Goal: Task Accomplishment & Management: Manage account settings

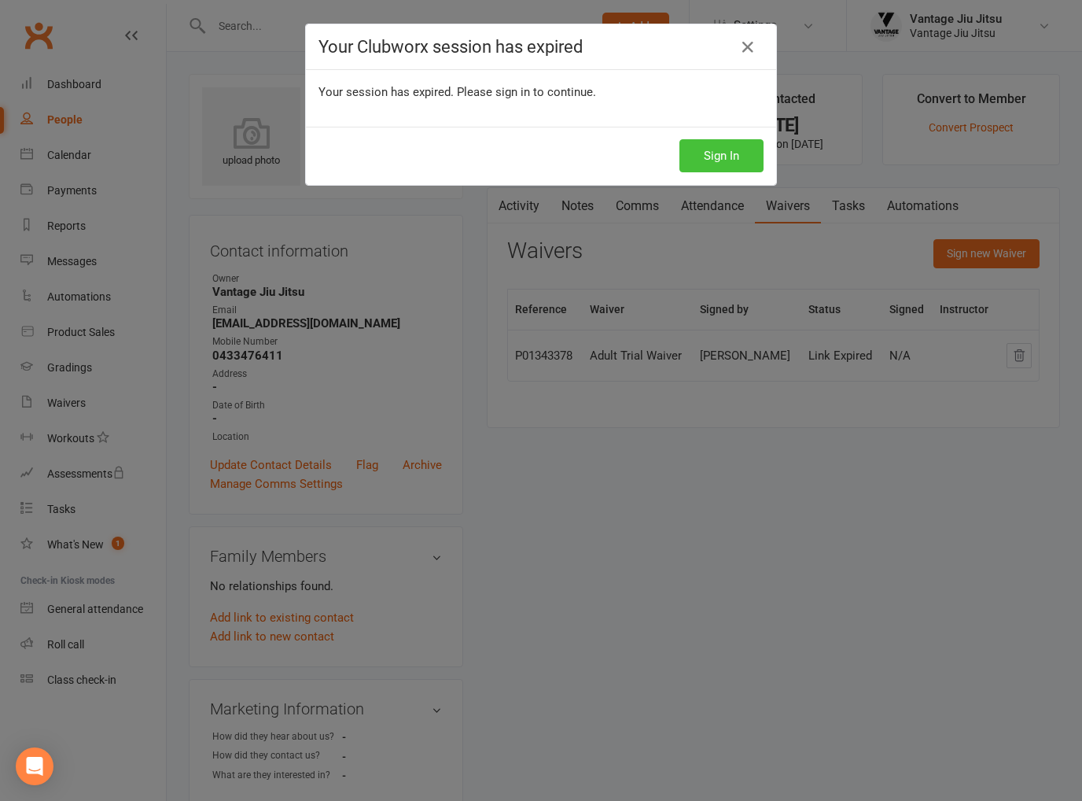
click at [713, 164] on button "Sign In" at bounding box center [721, 155] width 84 height 33
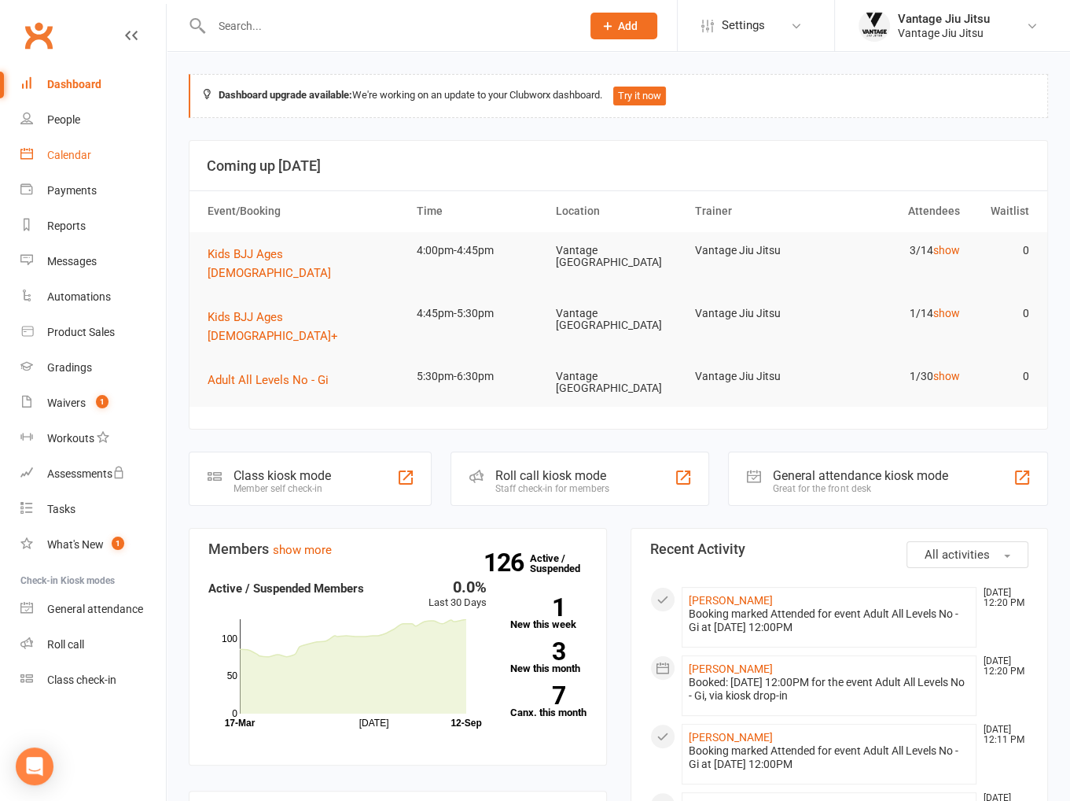
click at [96, 152] on link "Calendar" at bounding box center [92, 155] width 145 height 35
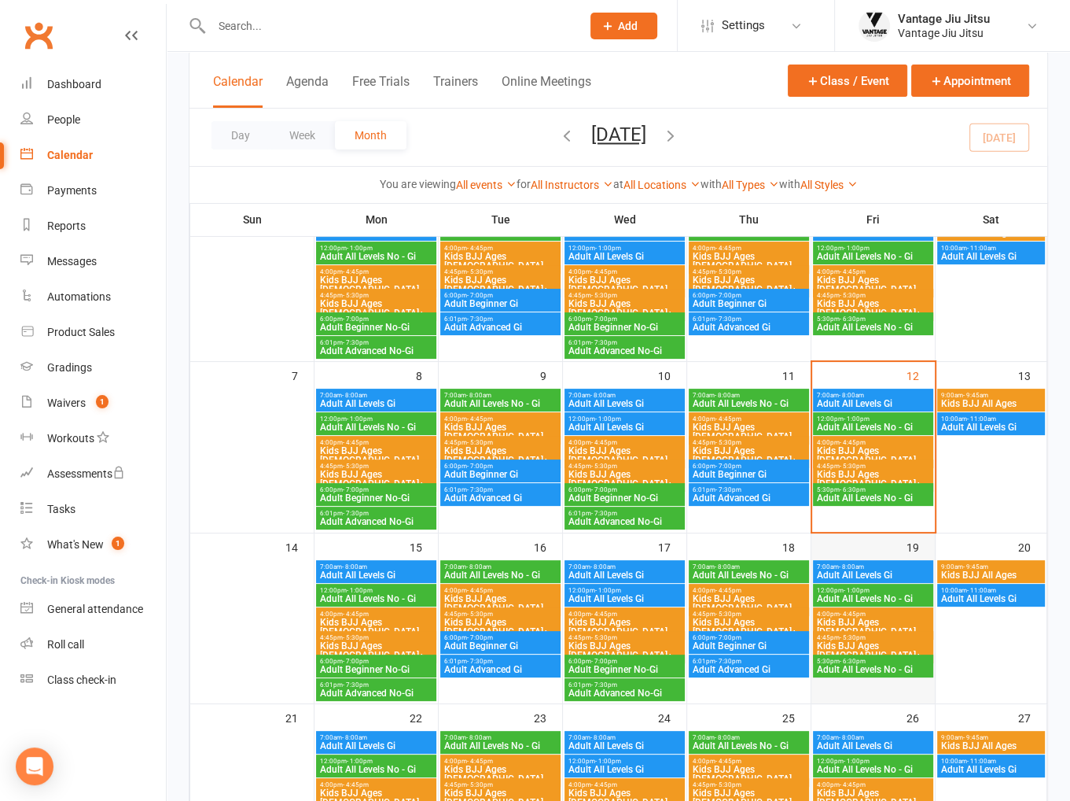
scroll to position [157, 0]
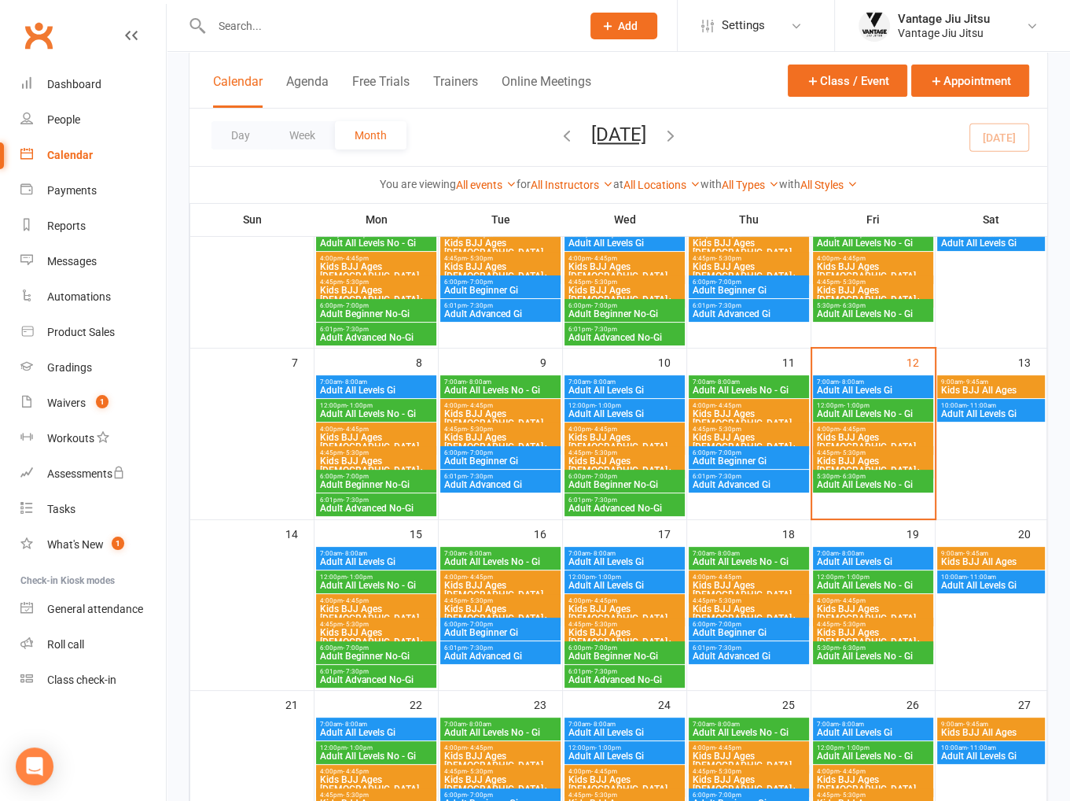
click at [727, 456] on span "Adult Beginner Gi" at bounding box center [749, 460] width 114 height 9
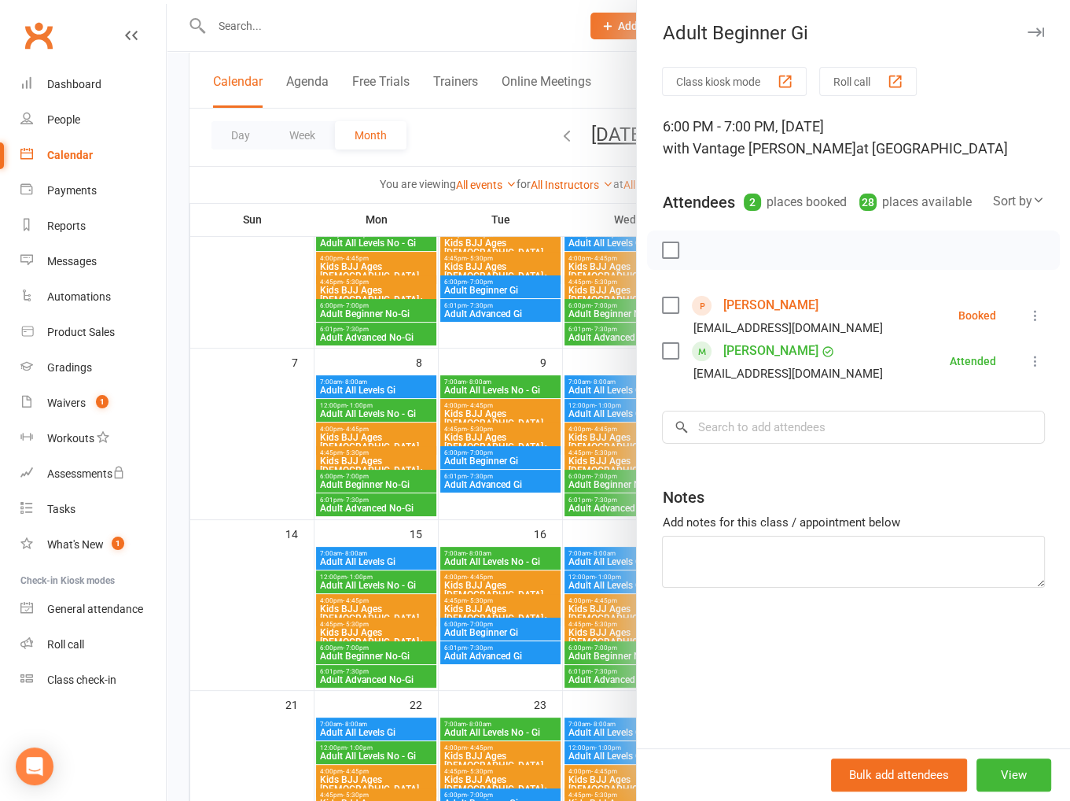
click at [745, 305] on link "Jack Ludford" at bounding box center [770, 305] width 95 height 25
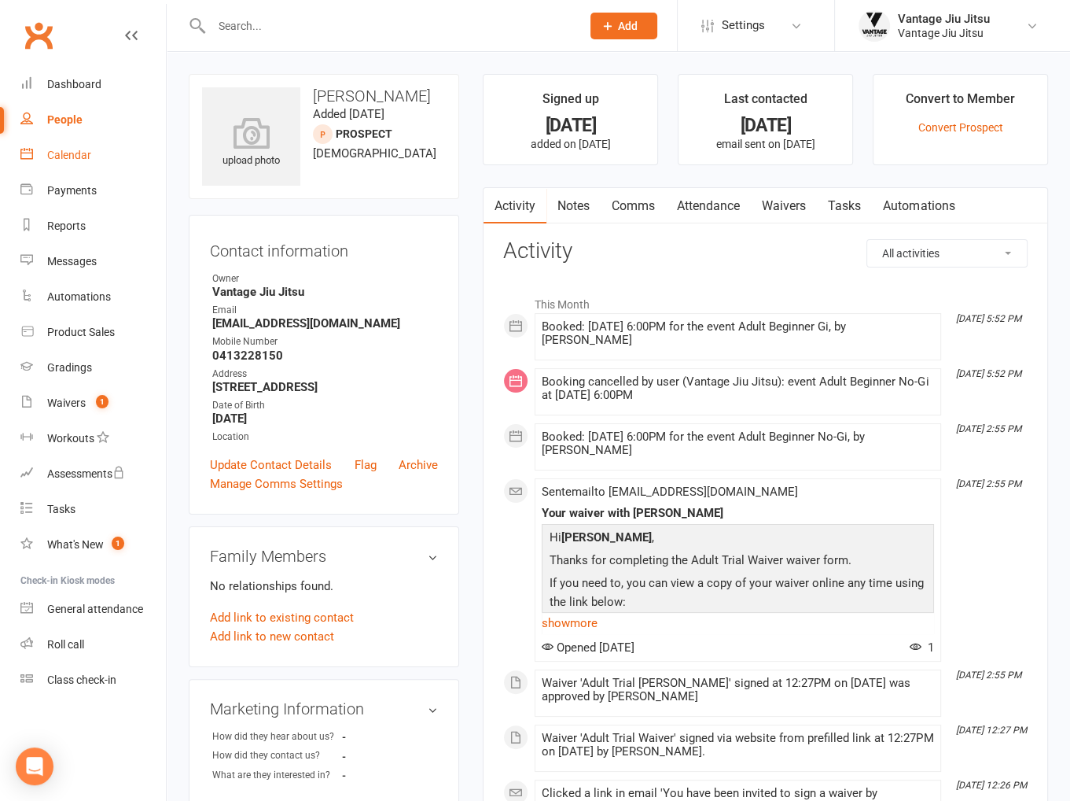
click at [90, 162] on link "Calendar" at bounding box center [92, 155] width 145 height 35
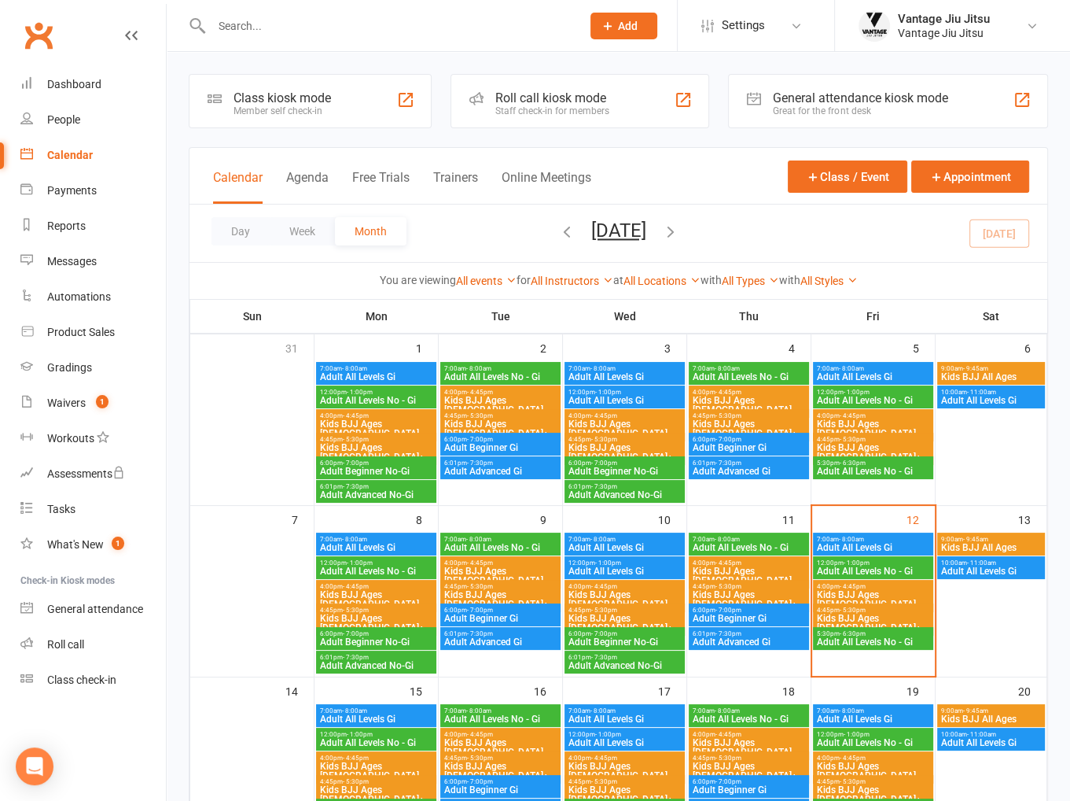
click at [720, 620] on span "Adult Beginner Gi" at bounding box center [749, 617] width 114 height 9
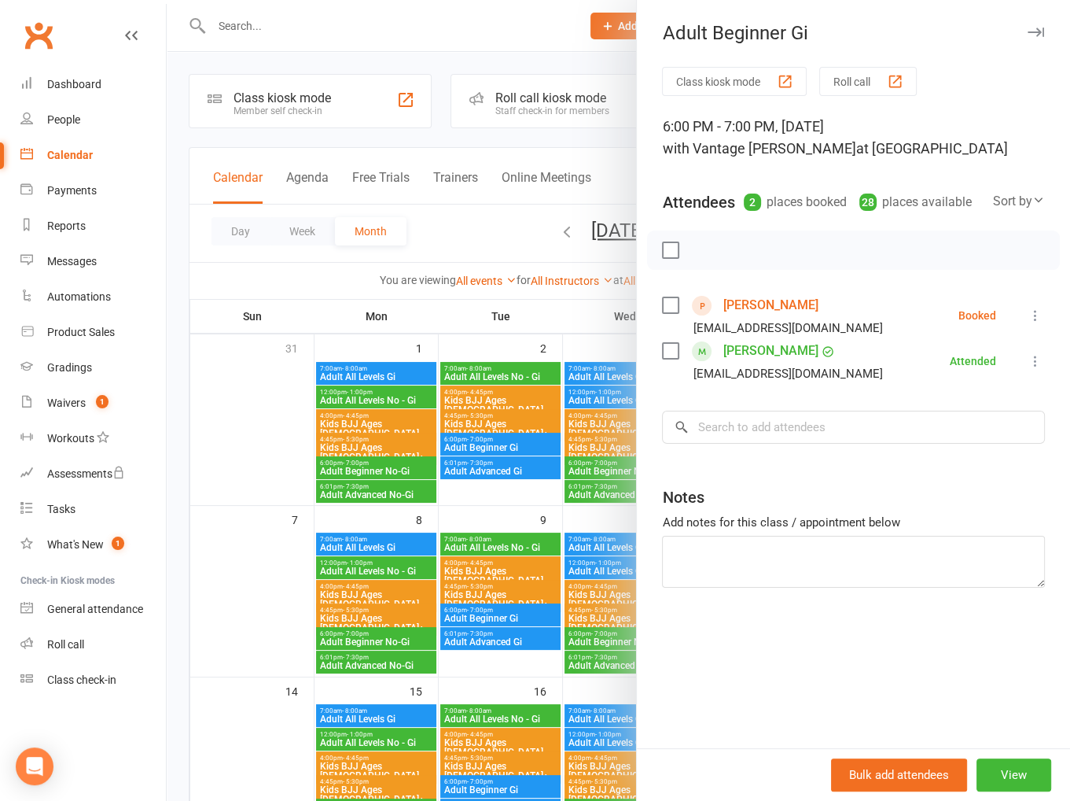
click at [1028, 313] on icon at bounding box center [1036, 315] width 16 height 16
click at [944, 373] on link "Remove" at bounding box center [967, 377] width 156 height 31
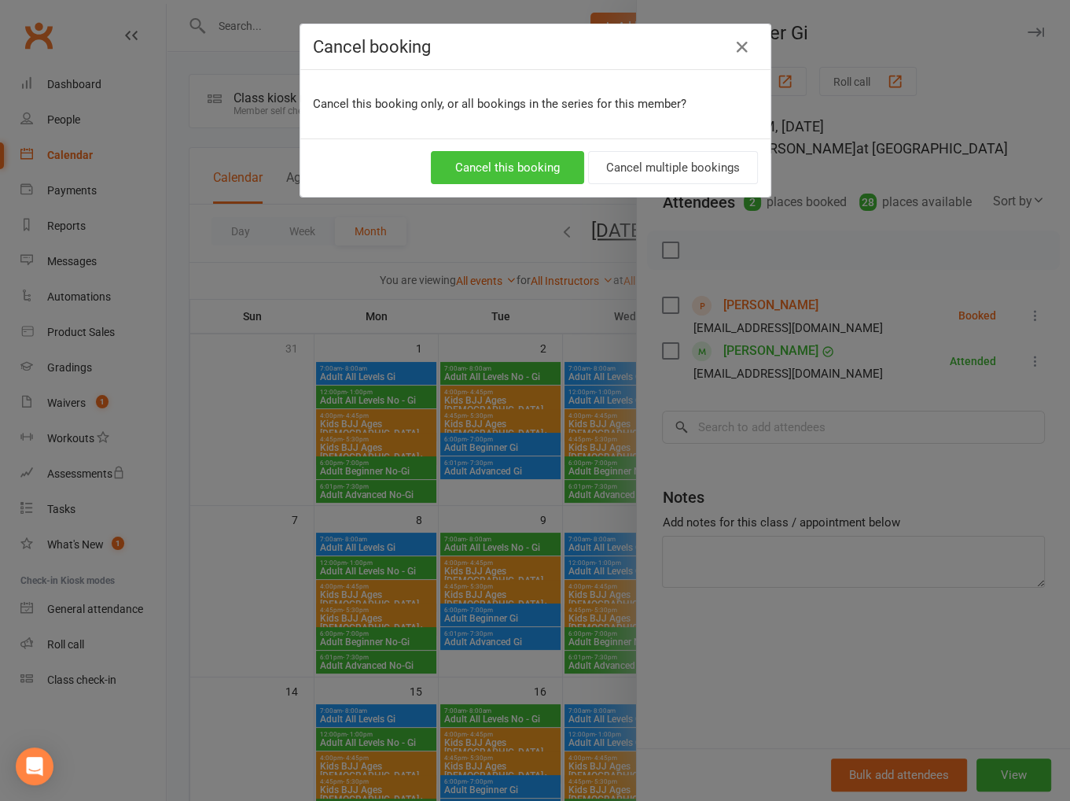
click at [521, 177] on button "Cancel this booking" at bounding box center [507, 167] width 153 height 33
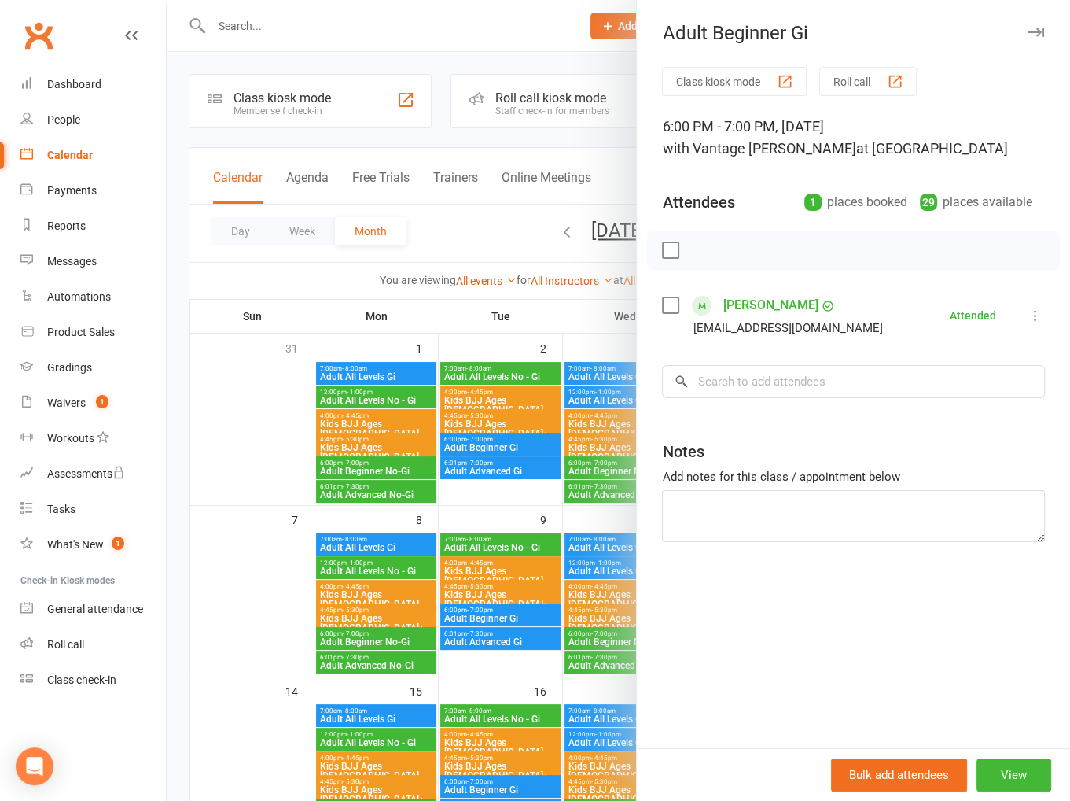
click at [264, 437] on div at bounding box center [619, 400] width 904 height 801
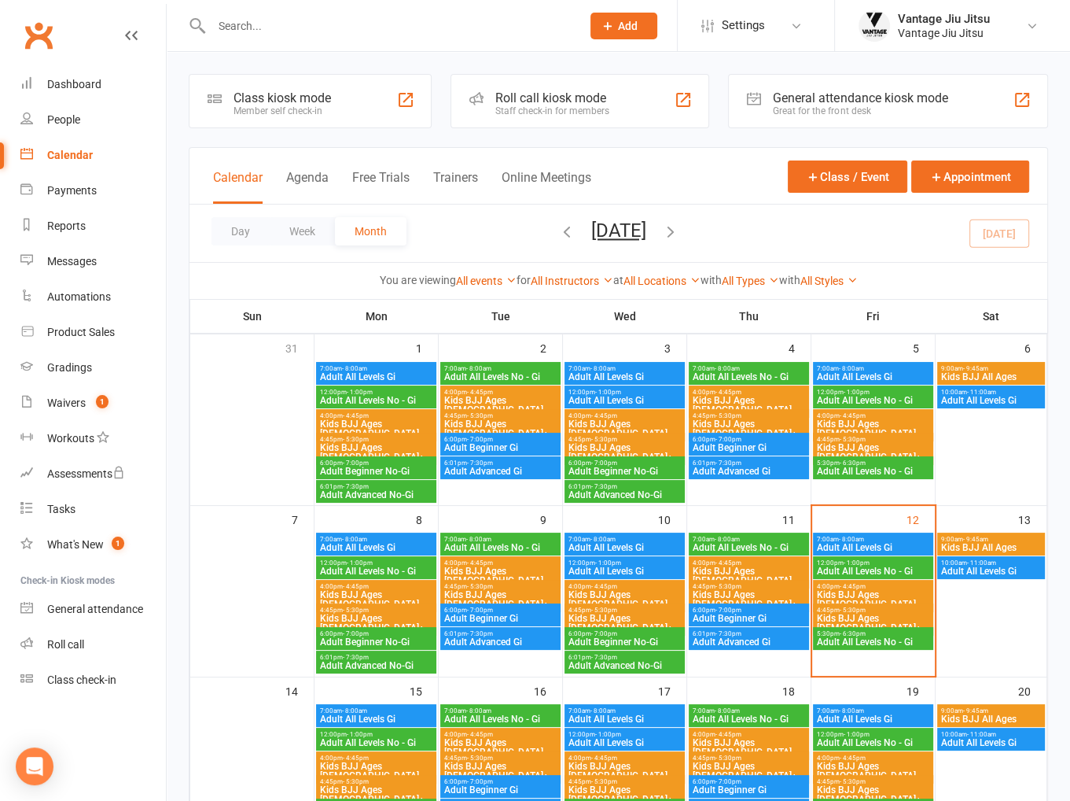
click at [845, 587] on span "- 4:45pm" at bounding box center [853, 586] width 26 height 7
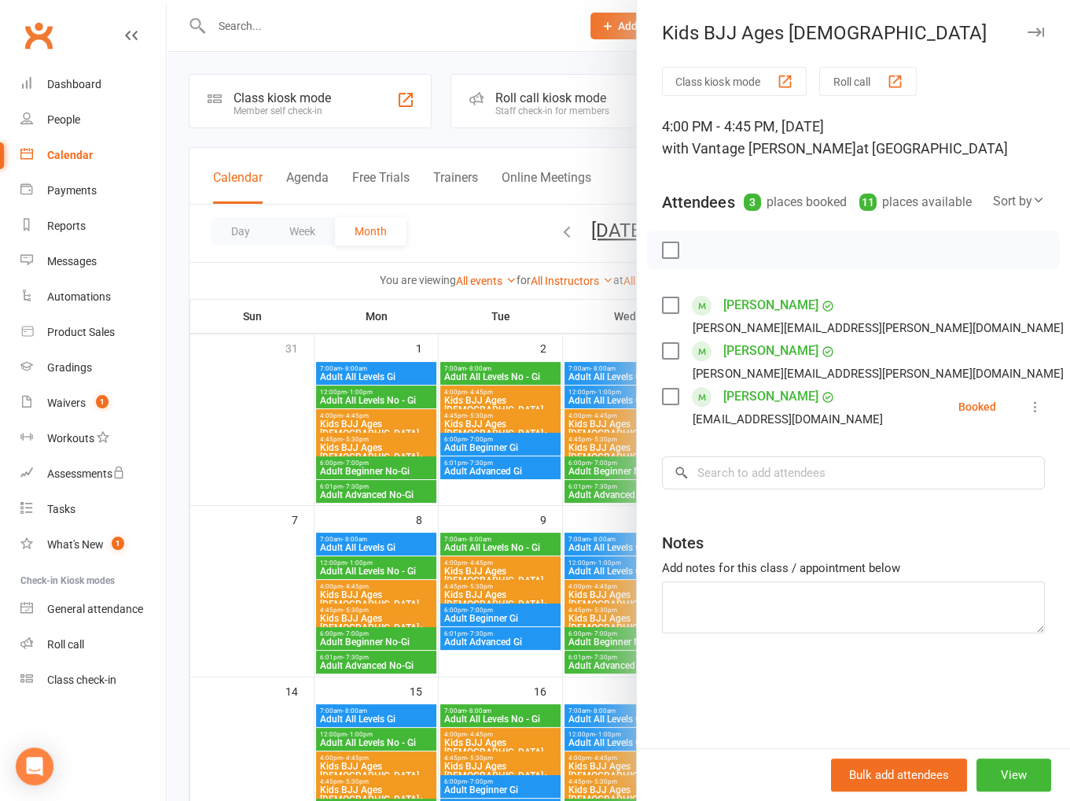
drag, startPoint x: 311, startPoint y: 403, endPoint x: 356, endPoint y: 419, distance: 48.2
click at [311, 406] on div at bounding box center [619, 400] width 904 height 801
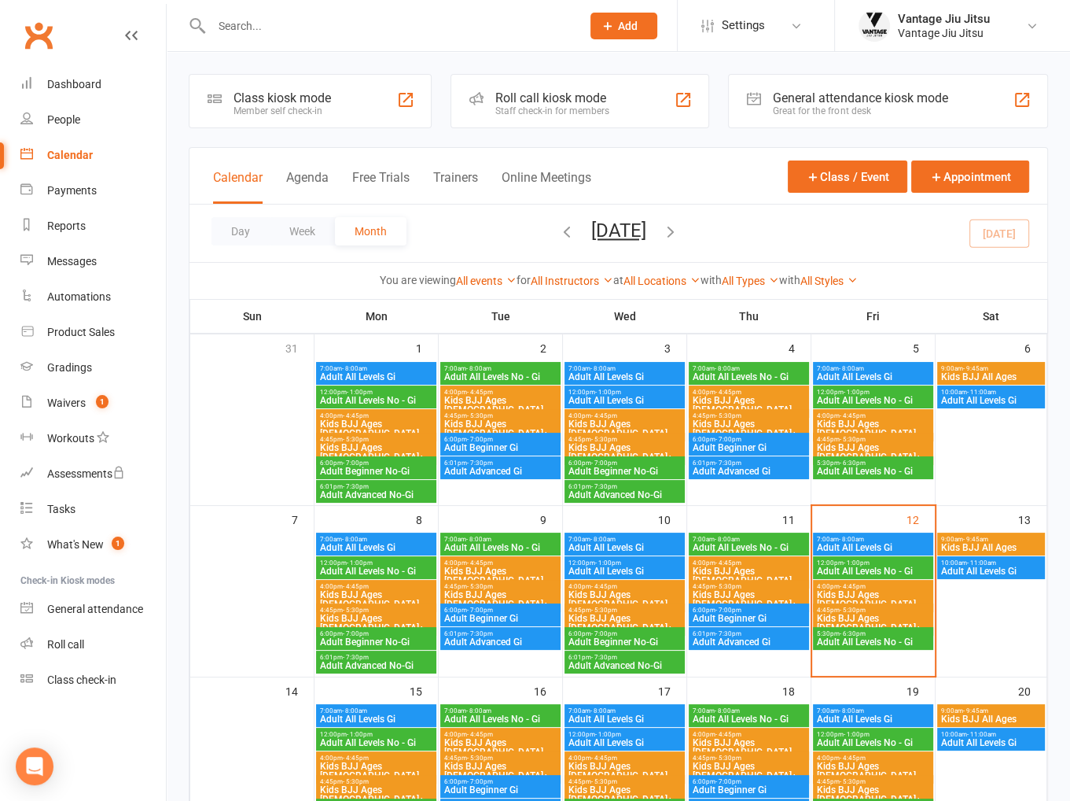
click at [866, 613] on span "Kids BJJ Ages [DEMOGRAPHIC_DATA]+" at bounding box center [873, 622] width 114 height 19
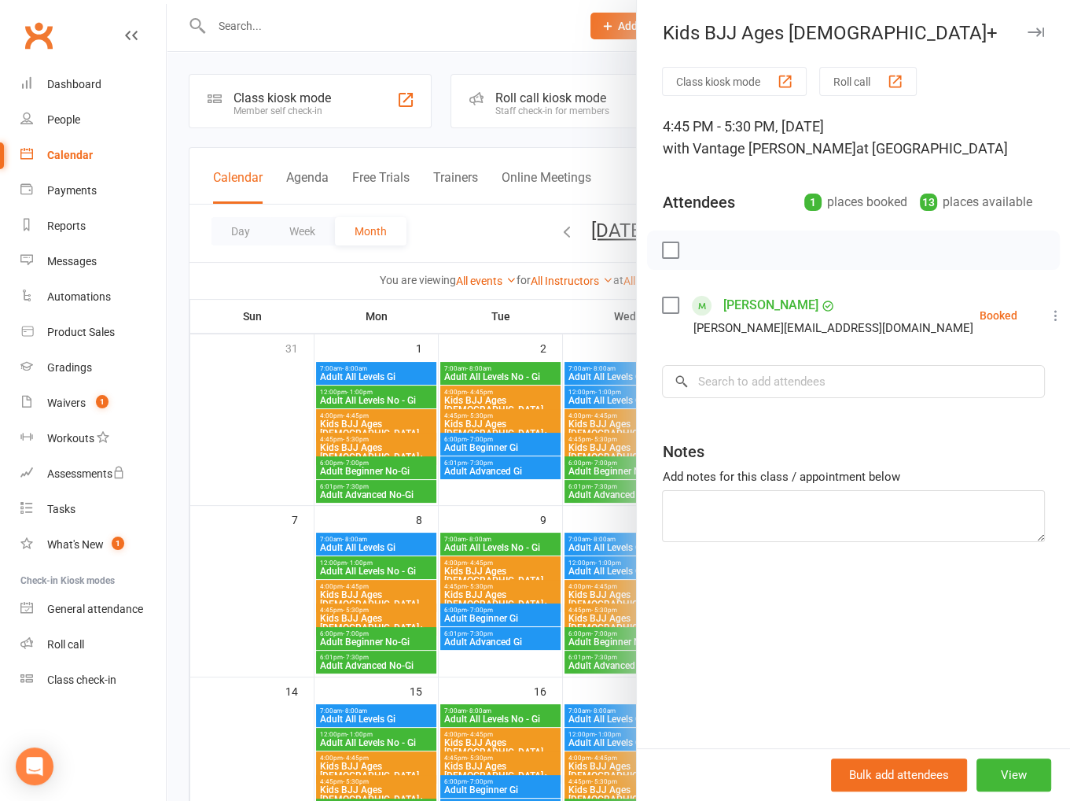
drag, startPoint x: 264, startPoint y: 378, endPoint x: 542, endPoint y: 454, distance: 287.7
click at [283, 394] on div at bounding box center [619, 400] width 904 height 801
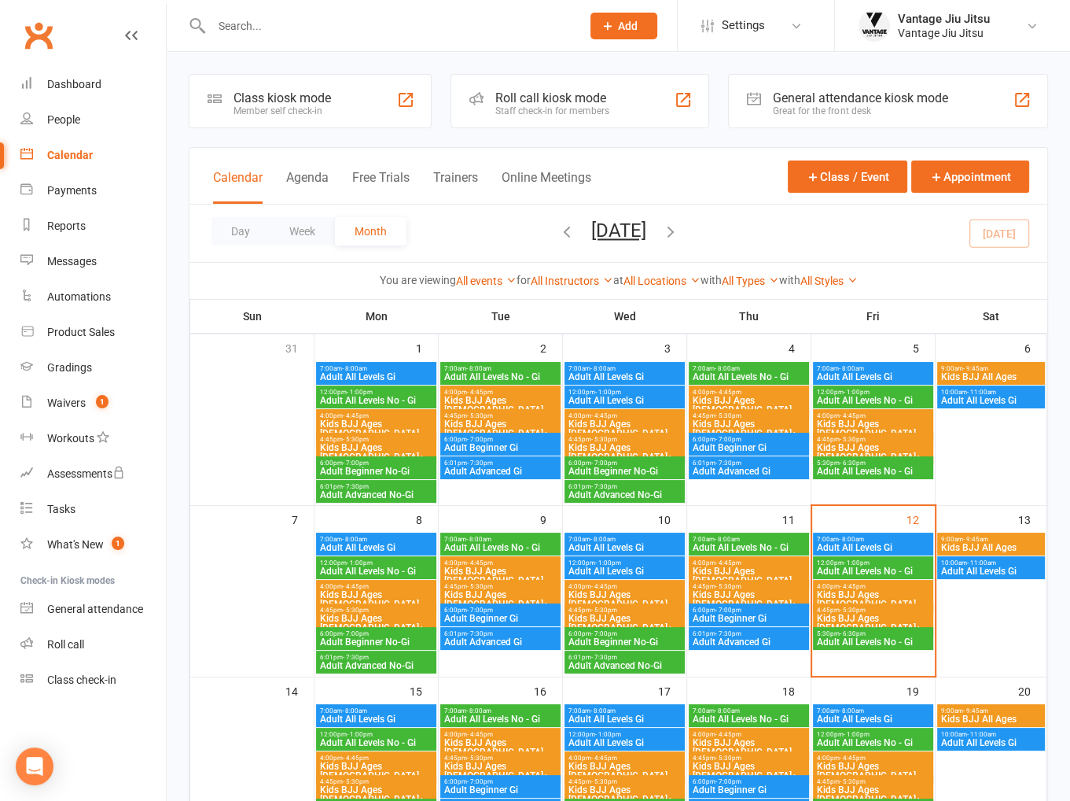
click at [874, 648] on div "5:30pm - 6:30pm Adult All Levels No - Gi" at bounding box center [873, 638] width 120 height 23
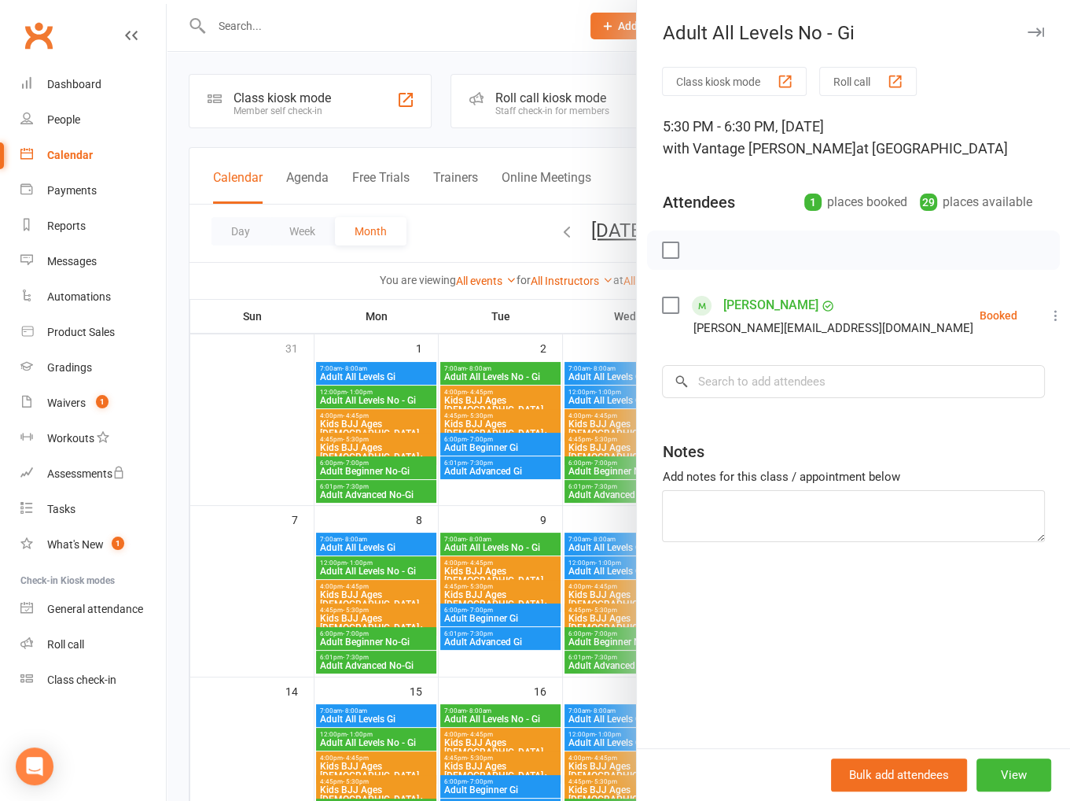
click at [311, 401] on div at bounding box center [619, 400] width 904 height 801
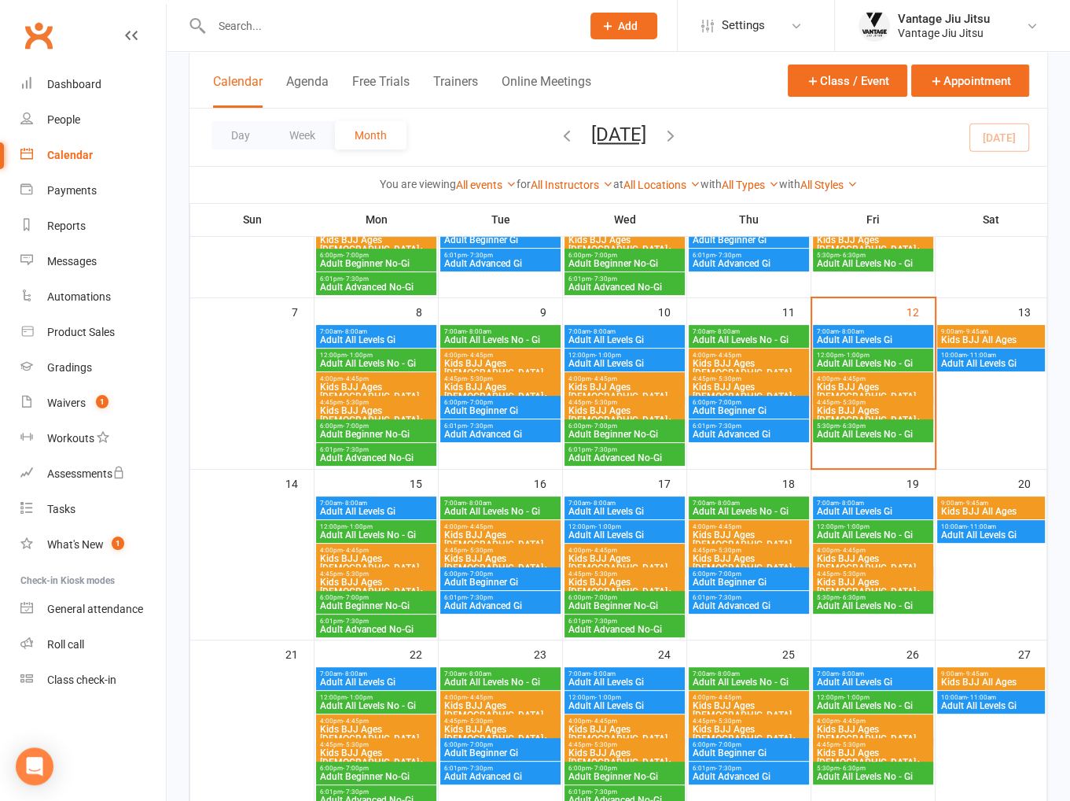
scroll to position [236, 0]
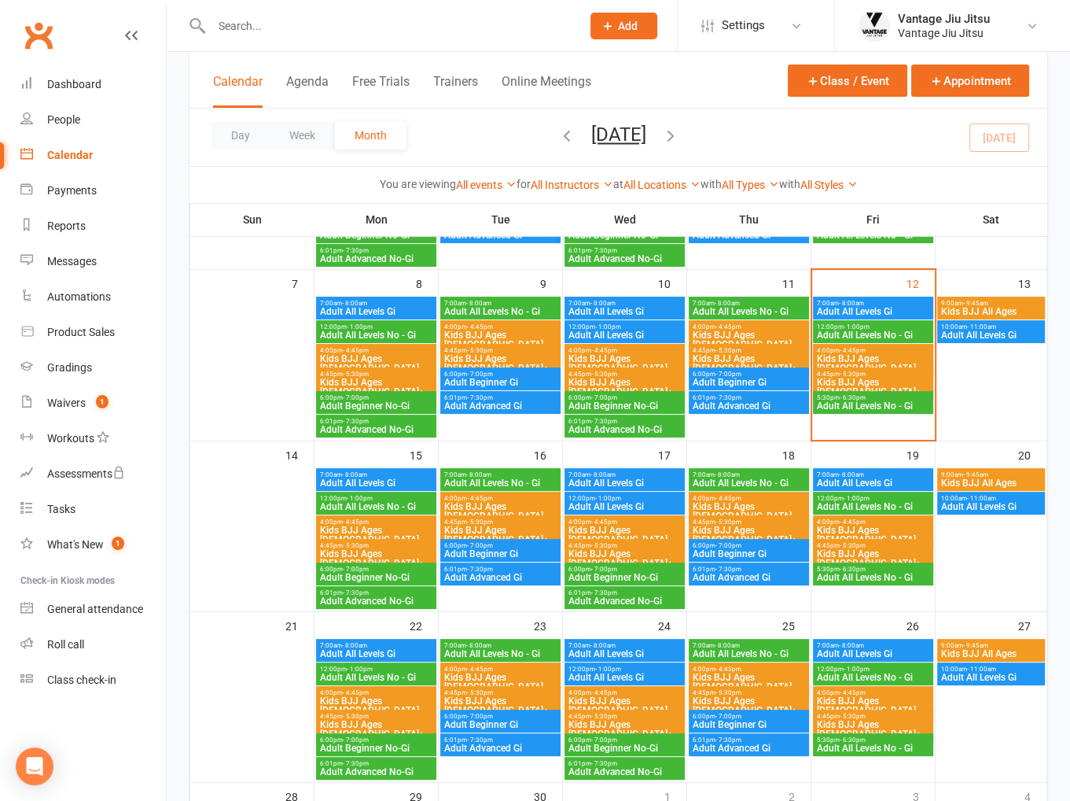
click at [341, 576] on span "Adult Beginner No-Gi" at bounding box center [376, 576] width 114 height 9
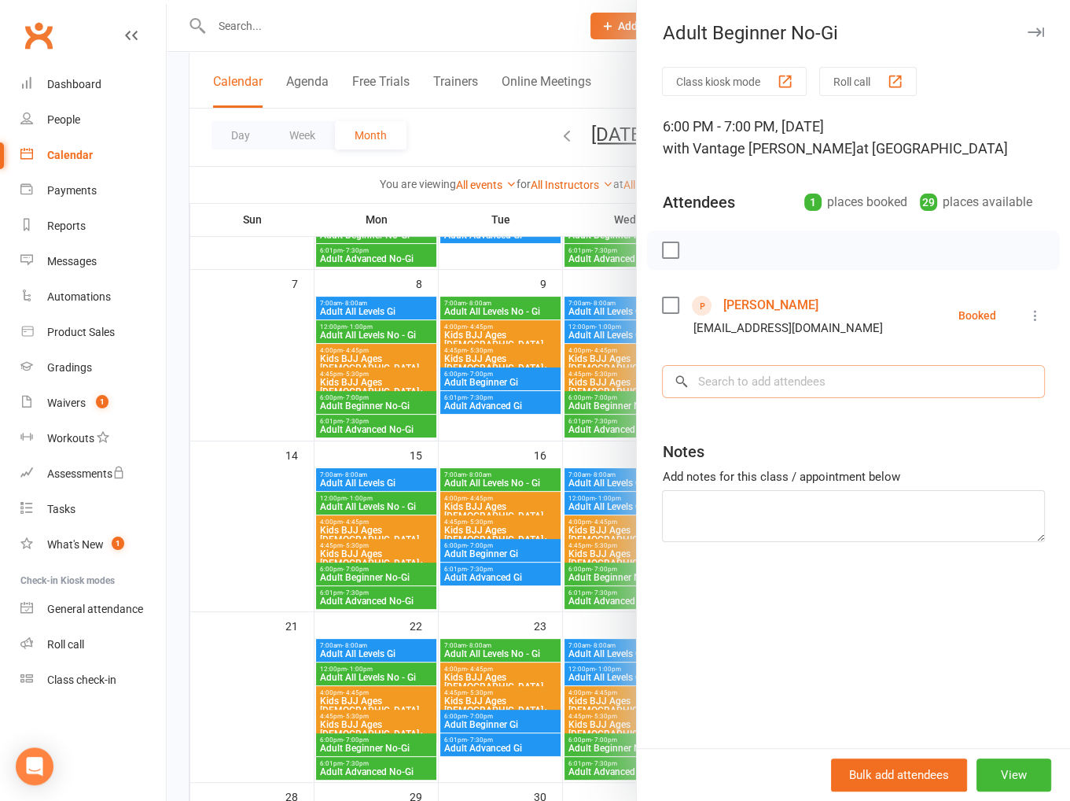
click at [908, 385] on input "search" at bounding box center [853, 381] width 383 height 33
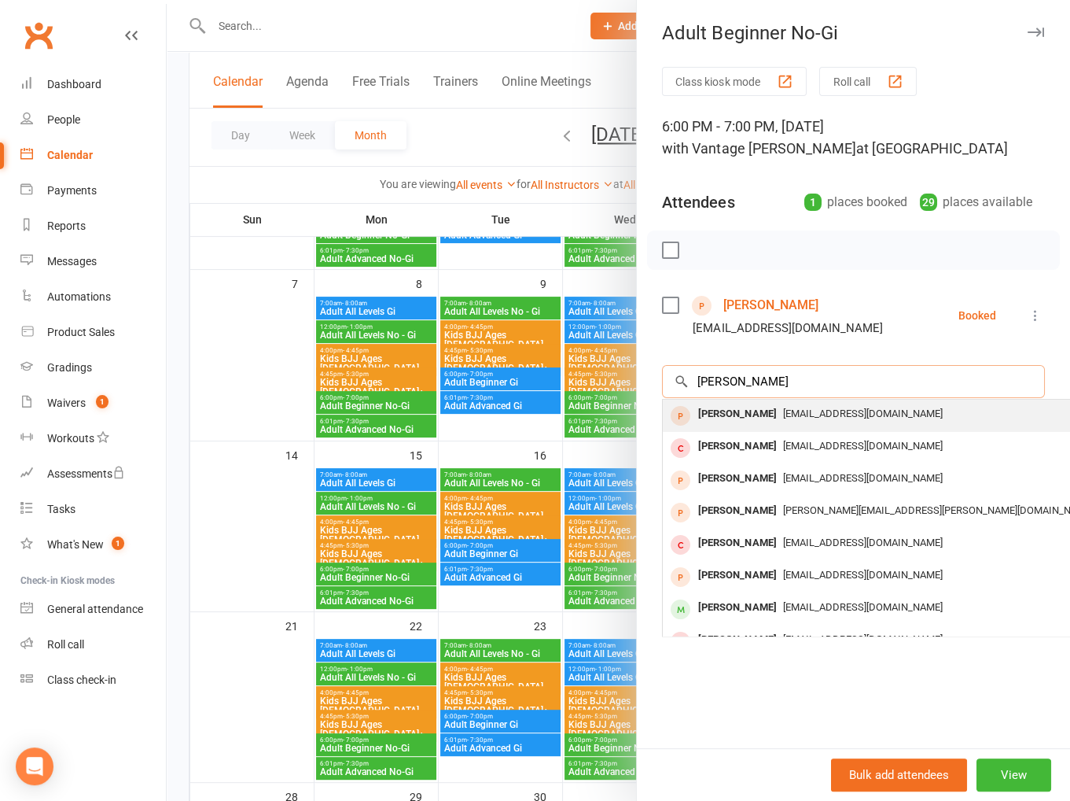
type input "jack lu"
click at [801, 412] on span "jludford1997@gmail.com" at bounding box center [862, 413] width 160 height 12
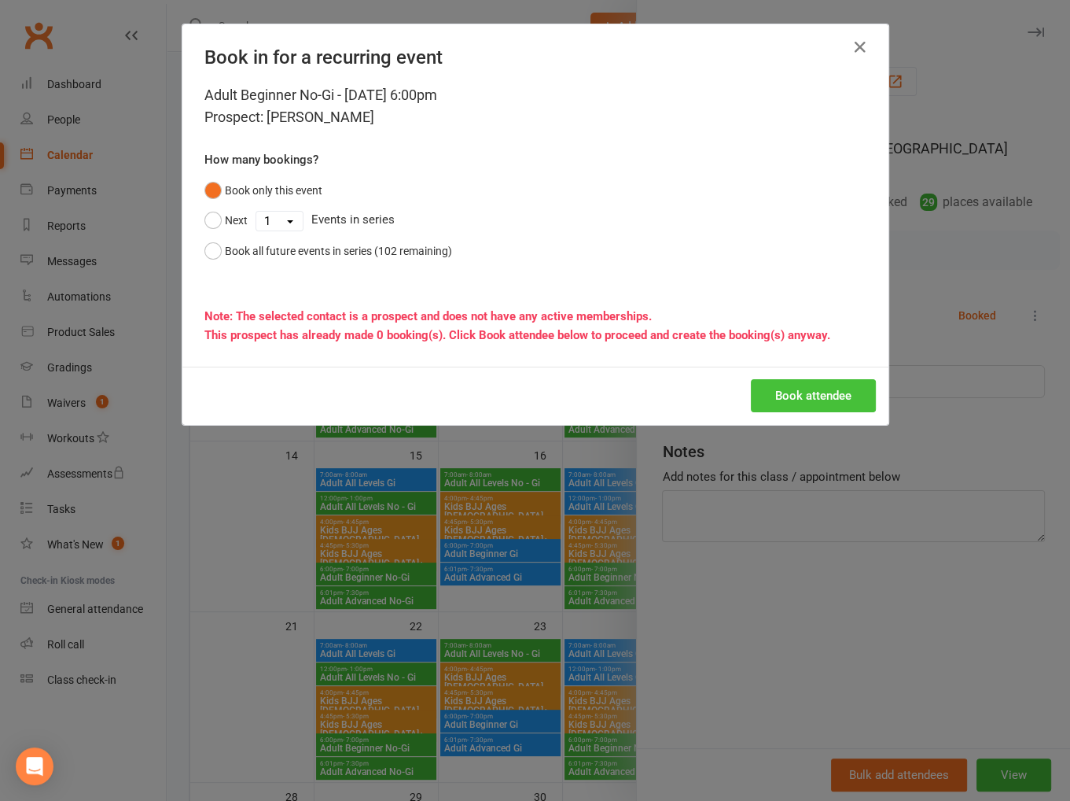
click at [827, 396] on button "Book attendee" at bounding box center [813, 395] width 125 height 33
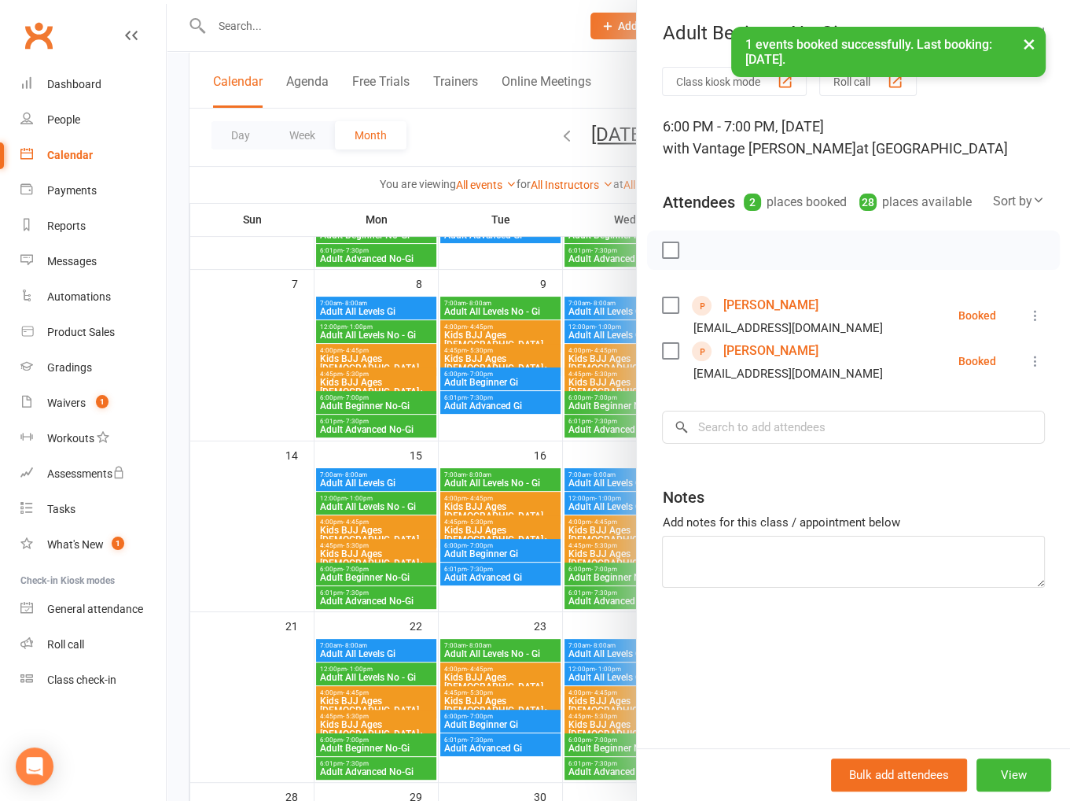
drag, startPoint x: 249, startPoint y: 491, endPoint x: 260, endPoint y: 491, distance: 11.0
click at [250, 491] on div at bounding box center [619, 400] width 904 height 801
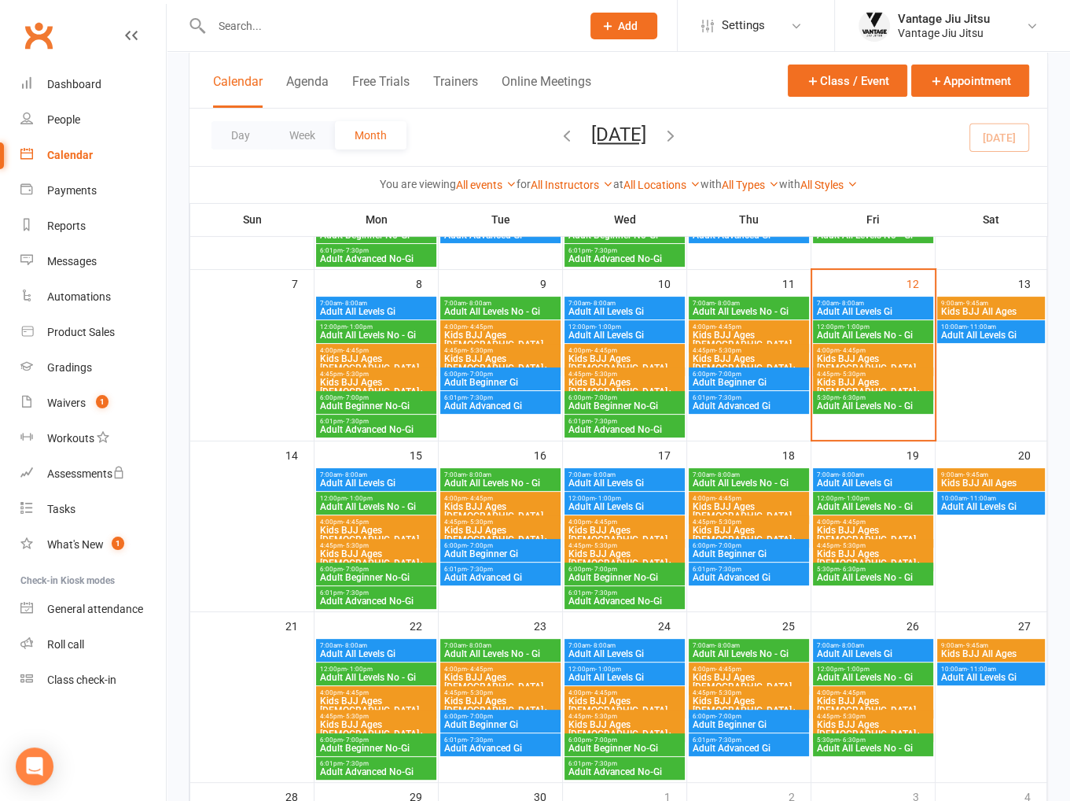
click at [374, 574] on span "Adult Beginner No-Gi" at bounding box center [376, 576] width 114 height 9
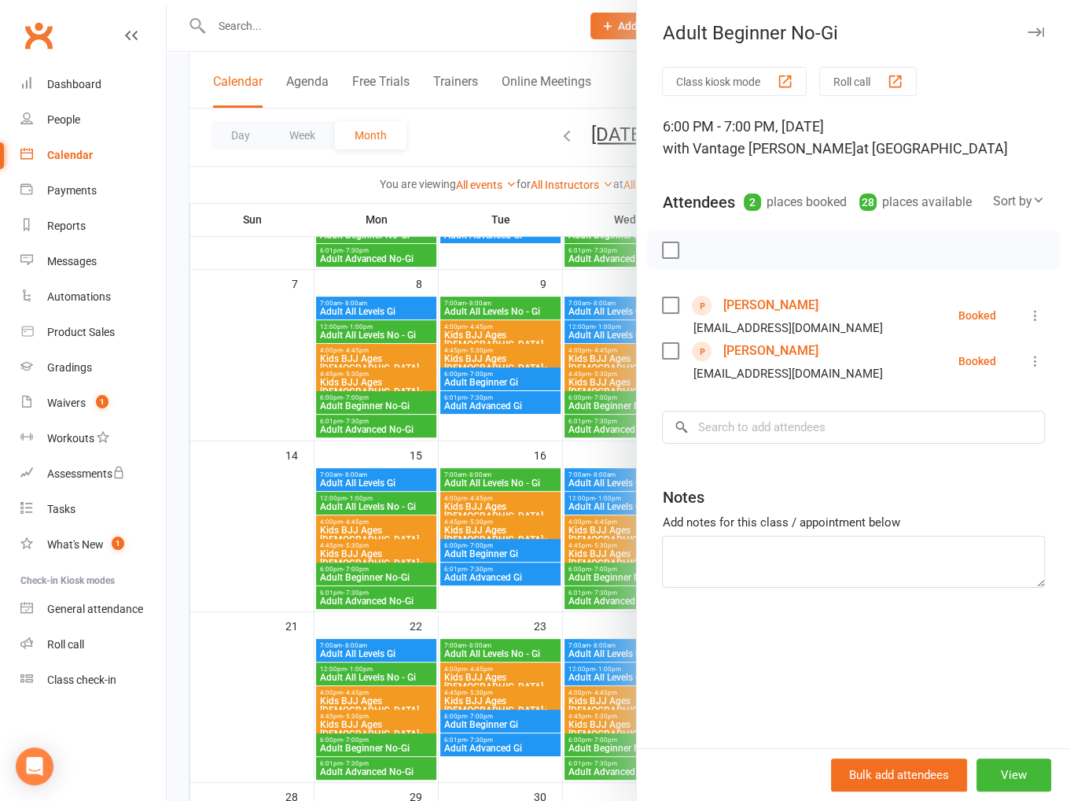
click at [284, 510] on div at bounding box center [619, 400] width 904 height 801
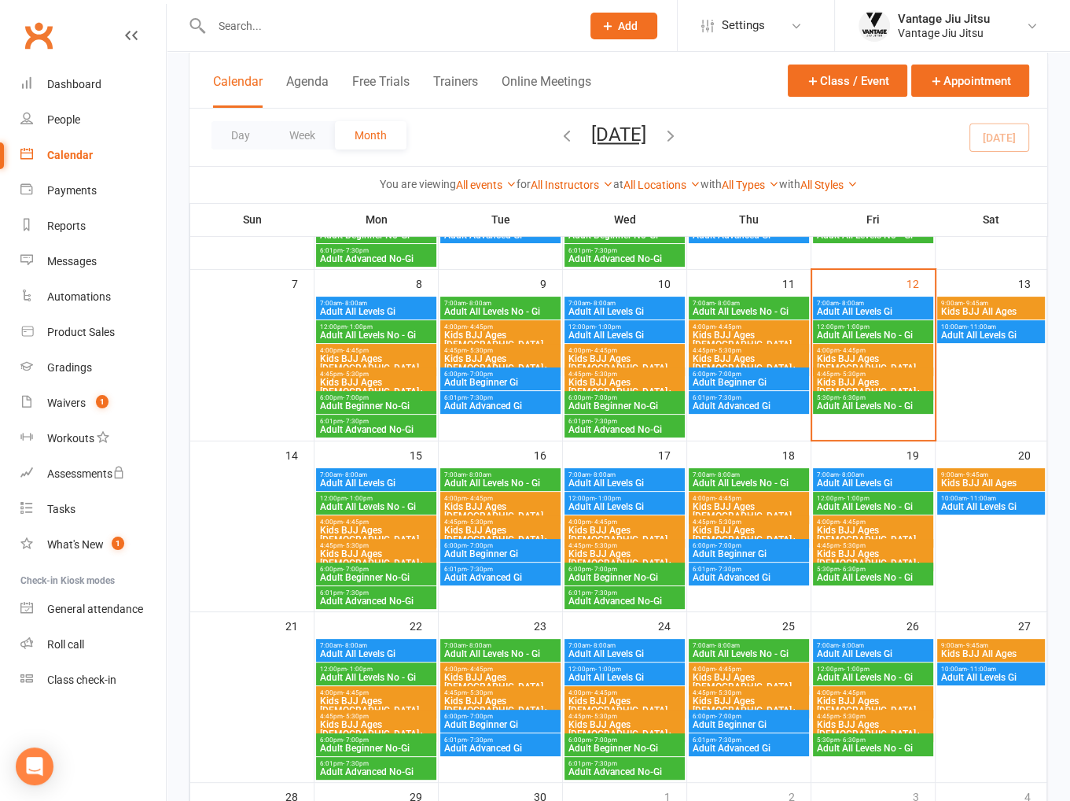
click at [370, 736] on span "6:00pm - 7:00pm" at bounding box center [376, 739] width 114 height 7
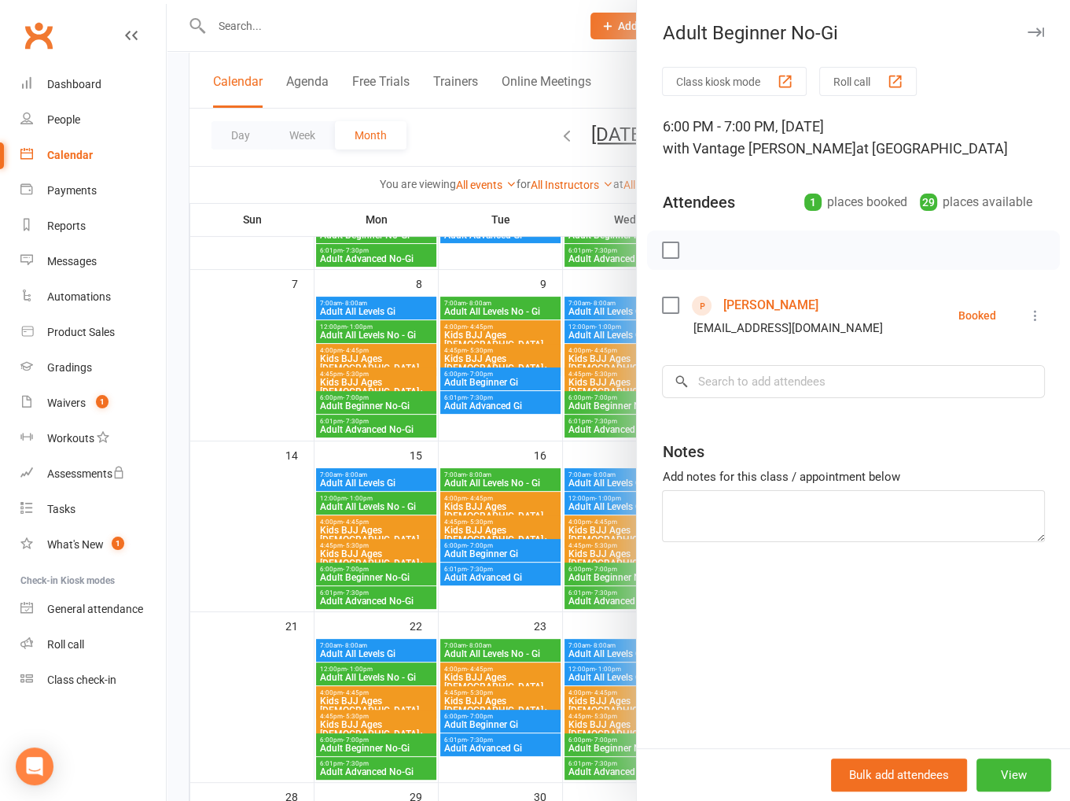
click at [733, 305] on link "[PERSON_NAME]" at bounding box center [770, 305] width 95 height 25
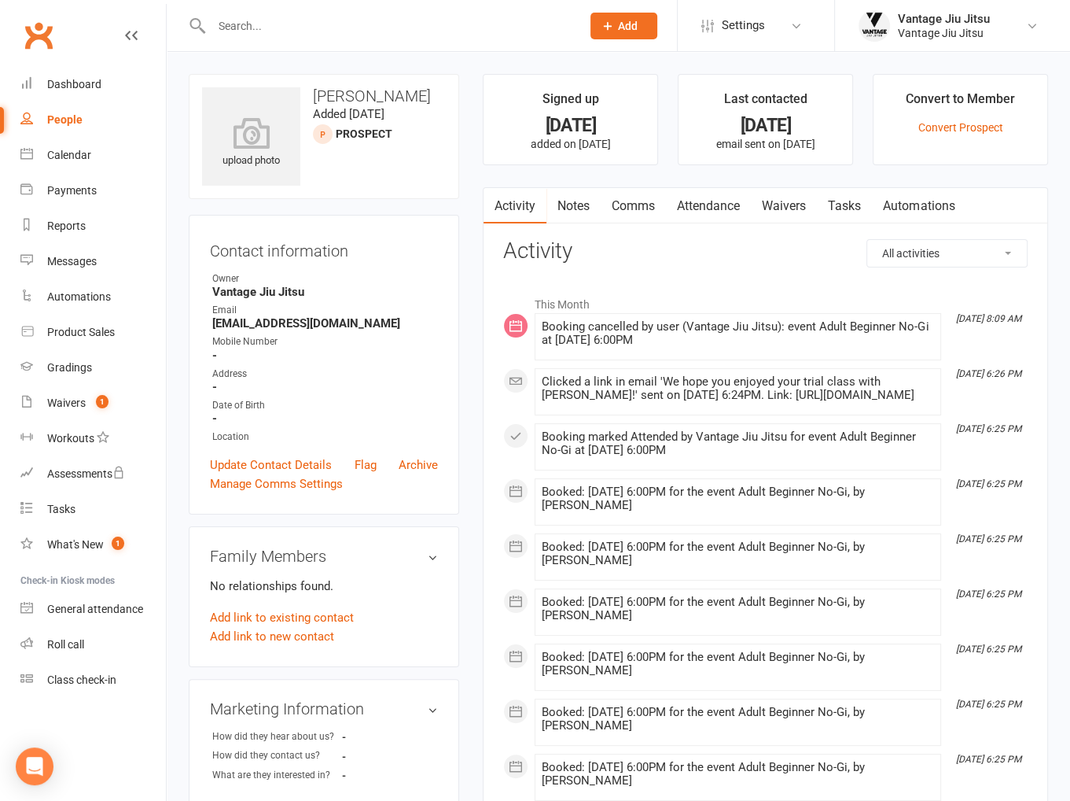
click at [720, 206] on link "Attendance" at bounding box center [708, 206] width 85 height 36
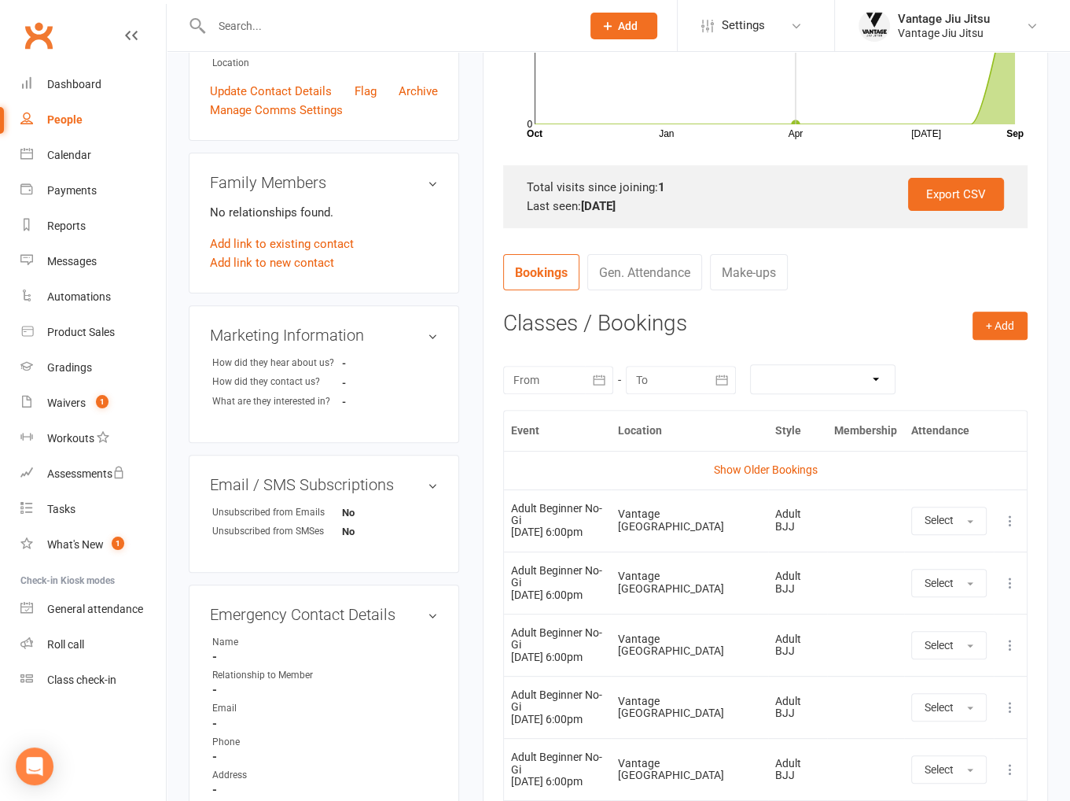
scroll to position [393, 0]
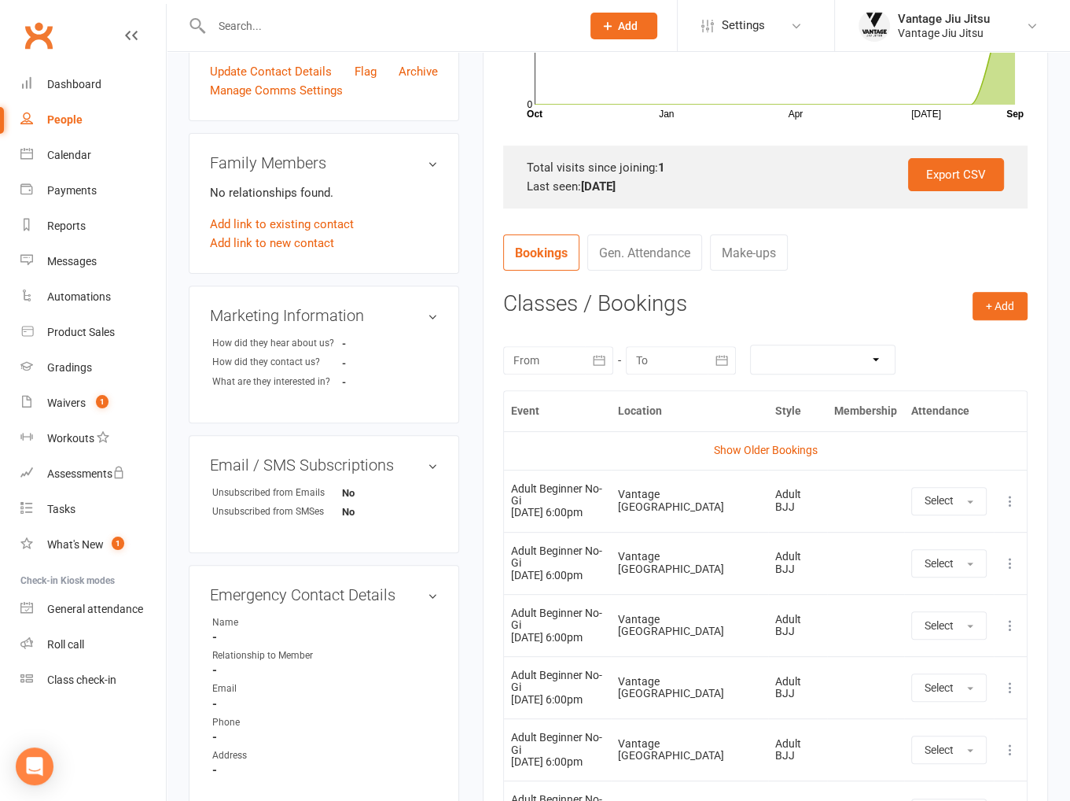
click at [1005, 497] on icon at bounding box center [1011, 501] width 16 height 16
click at [908, 594] on link "Remove booking" at bounding box center [941, 594] width 156 height 31
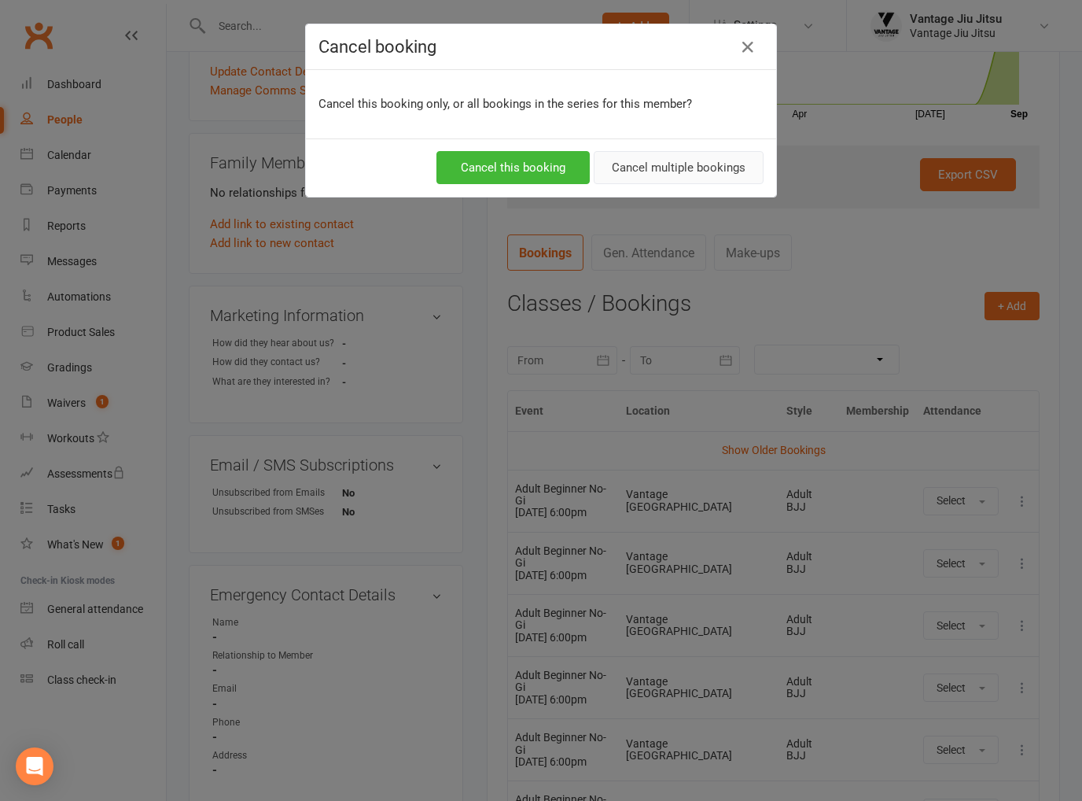
click at [700, 160] on button "Cancel multiple bookings" at bounding box center [679, 167] width 170 height 33
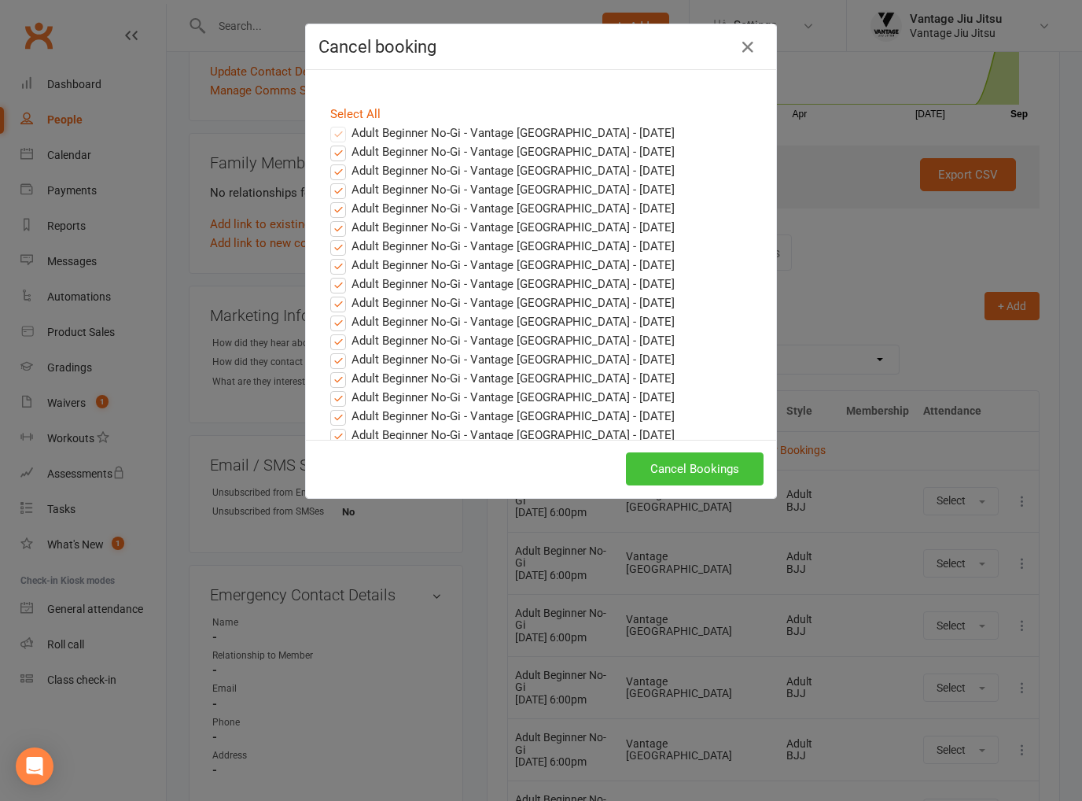
click at [698, 462] on button "Cancel Bookings" at bounding box center [695, 468] width 138 height 33
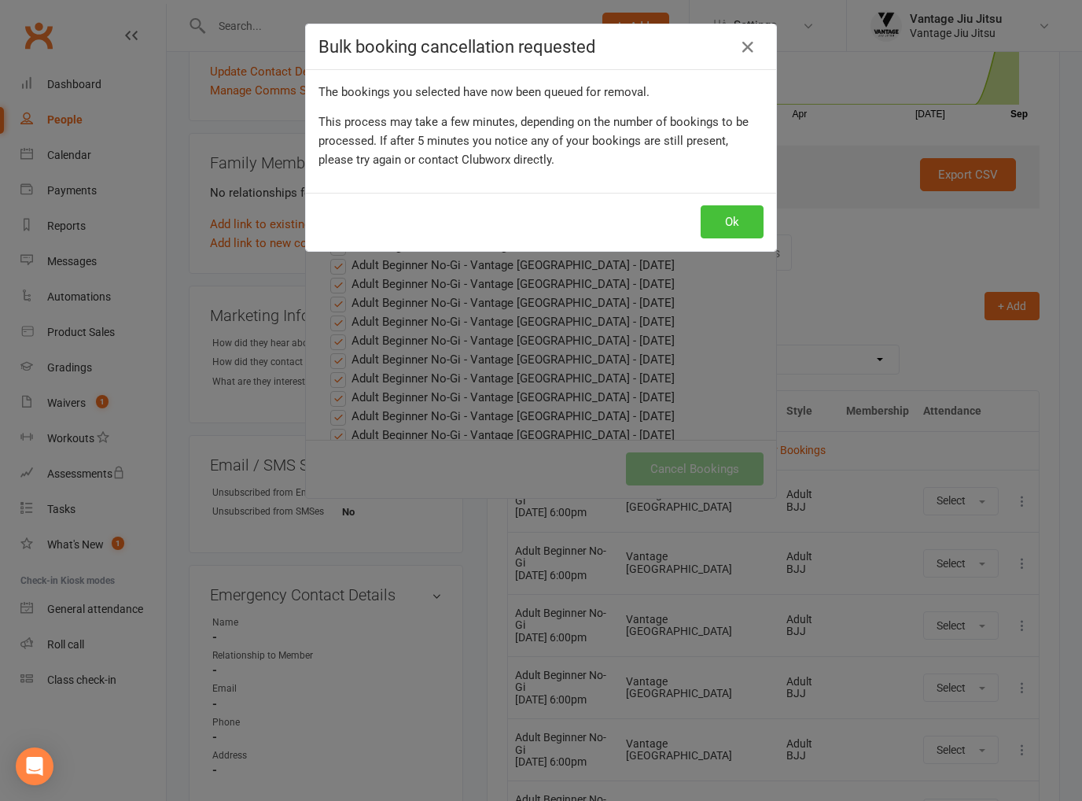
click at [717, 220] on button "Ok" at bounding box center [732, 221] width 63 height 33
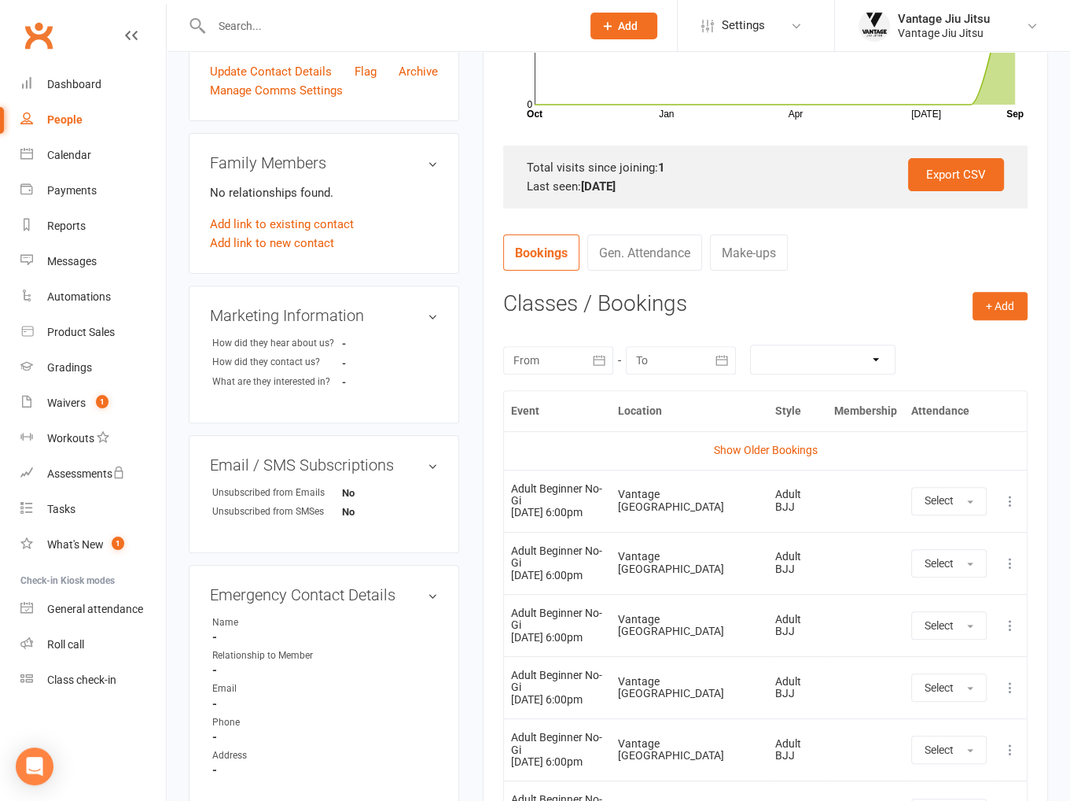
click at [313, 30] on input "text" at bounding box center [388, 26] width 363 height 22
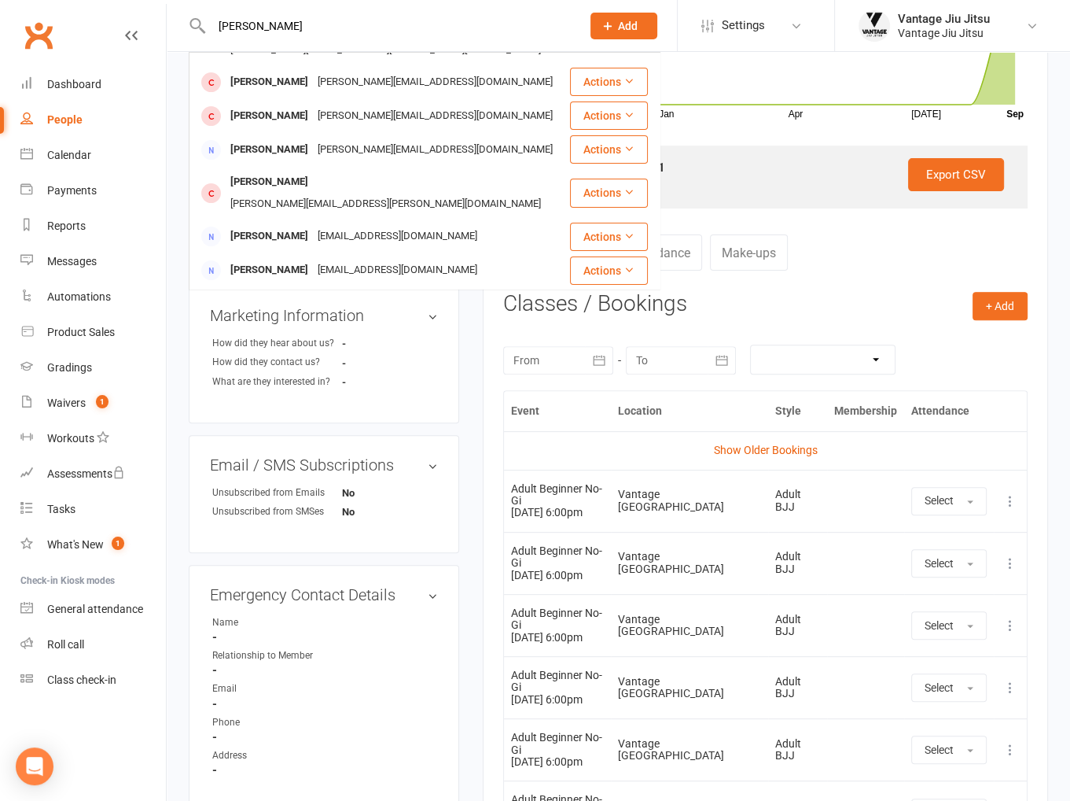
scroll to position [338, 0]
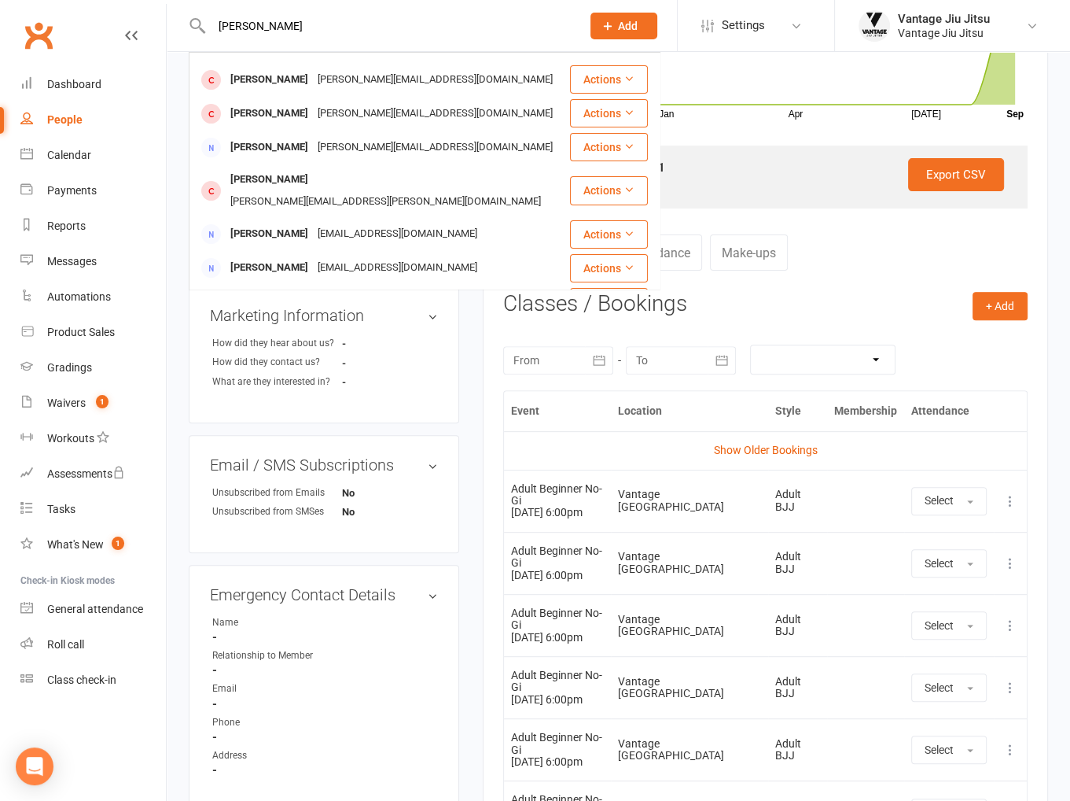
type input "dale"
click at [40, 35] on link "Clubworx" at bounding box center [38, 35] width 39 height 39
